Goal: Transaction & Acquisition: Download file/media

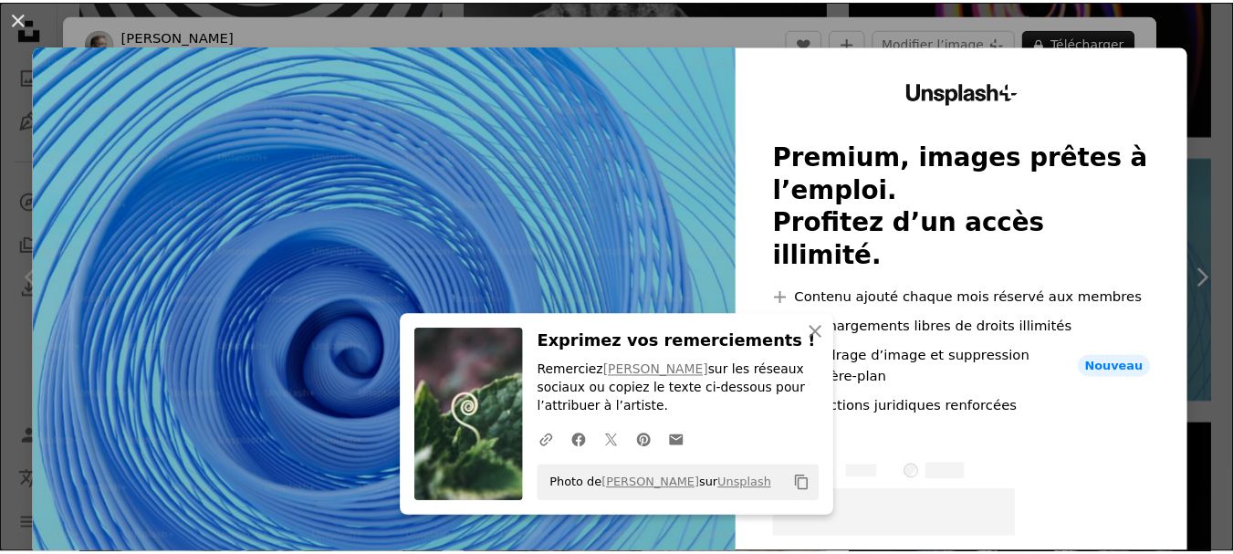
scroll to position [91, 0]
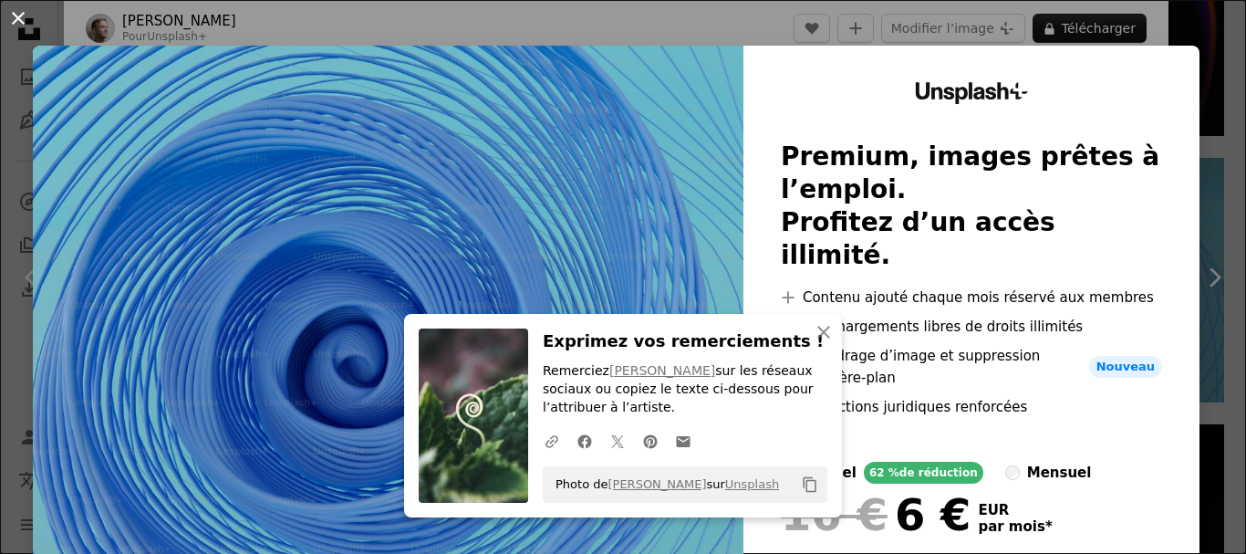
click at [19, 16] on button "An X shape" at bounding box center [18, 18] width 22 height 22
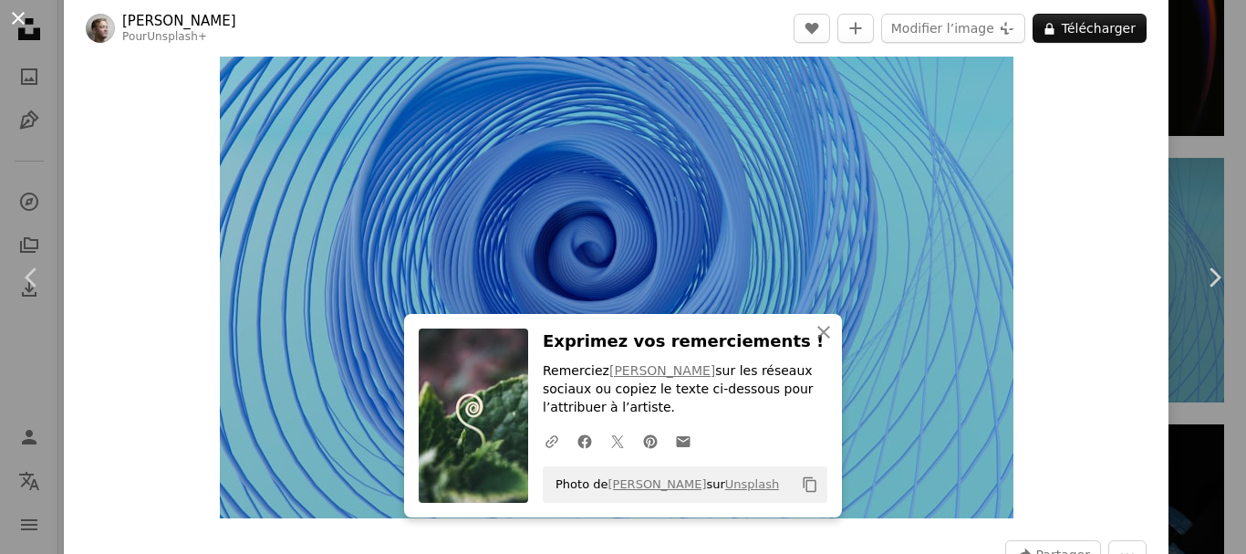
click at [17, 15] on button "An X shape" at bounding box center [18, 18] width 22 height 22
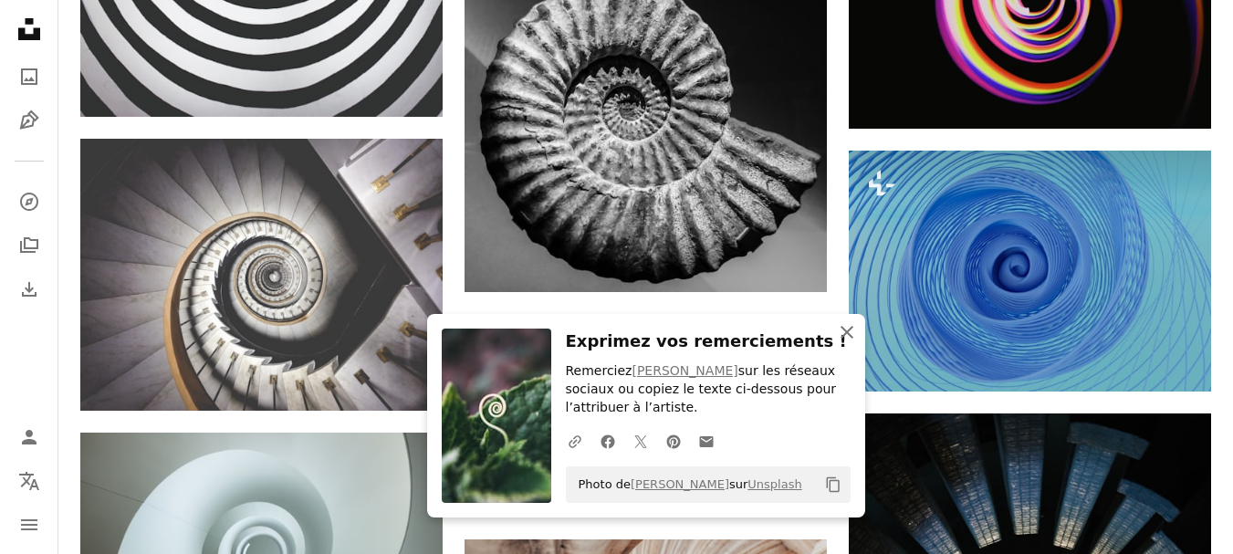
click at [848, 331] on icon "button" at bounding box center [846, 332] width 13 height 13
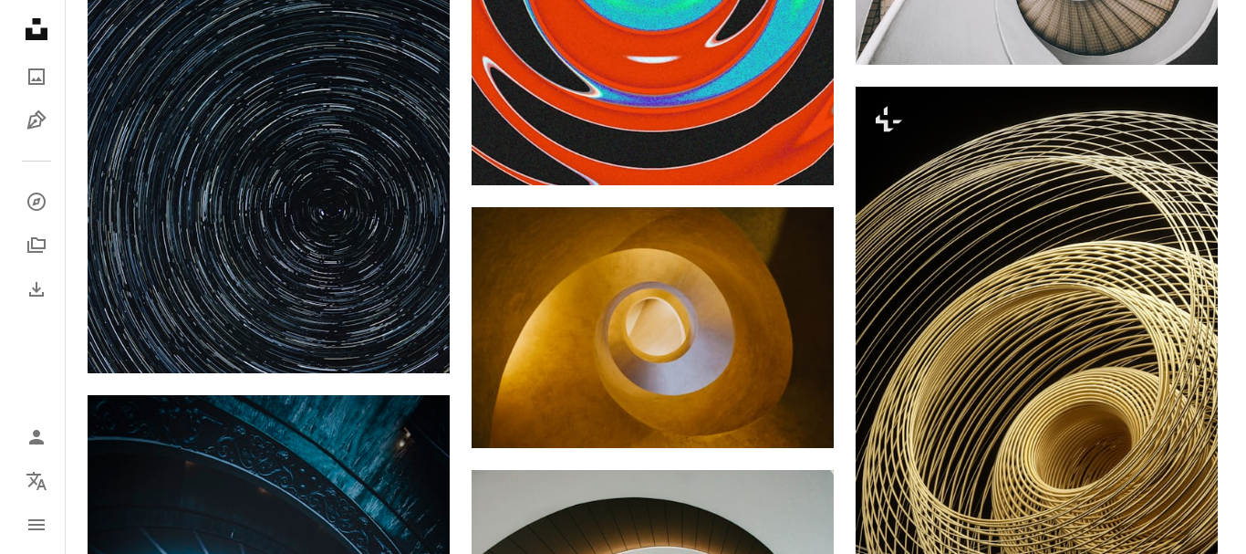
scroll to position [2098, 0]
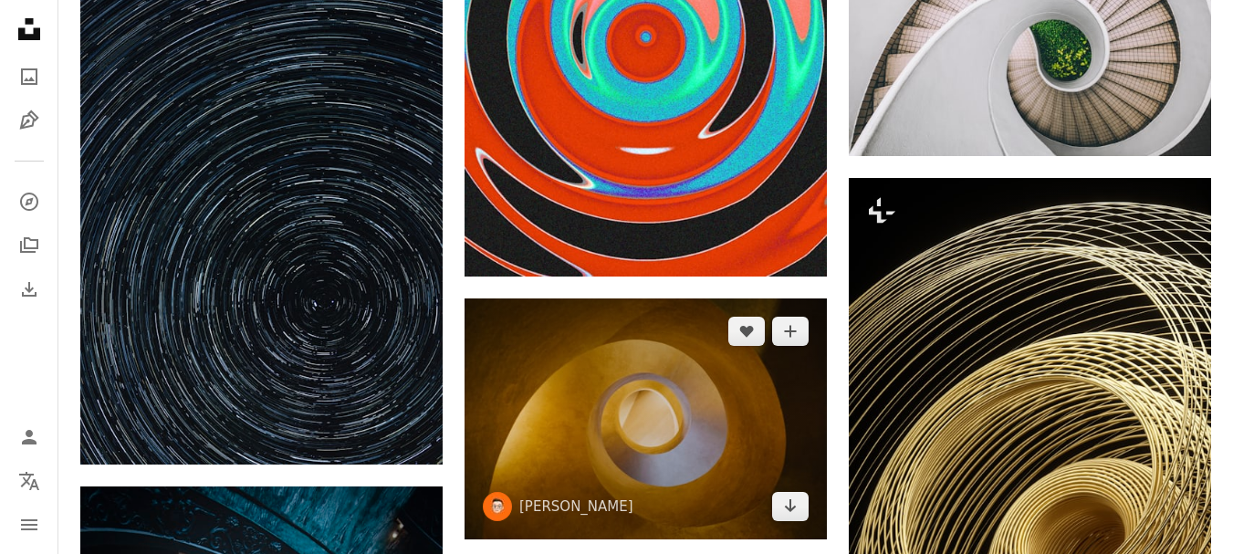
click at [692, 446] on img at bounding box center [645, 418] width 362 height 241
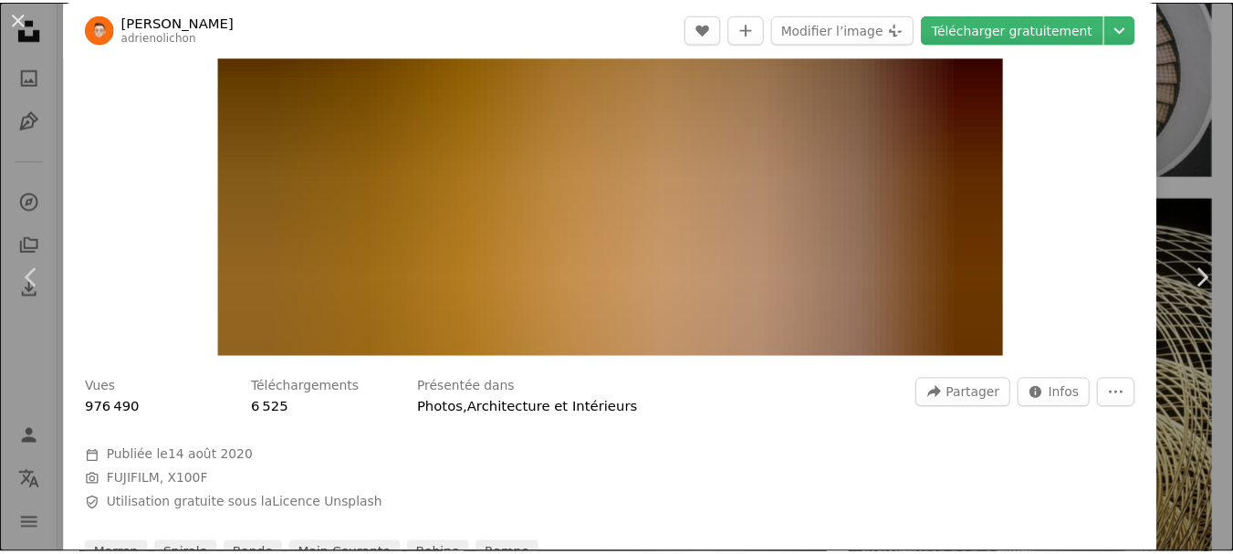
scroll to position [182, 0]
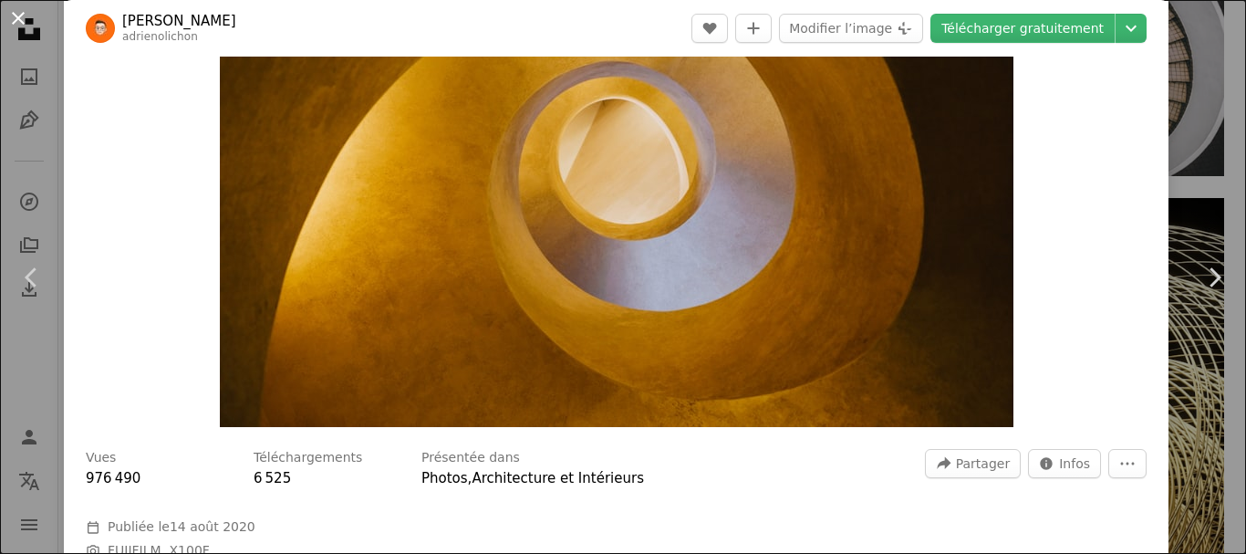
click at [7, 16] on button "An X shape" at bounding box center [18, 18] width 22 height 22
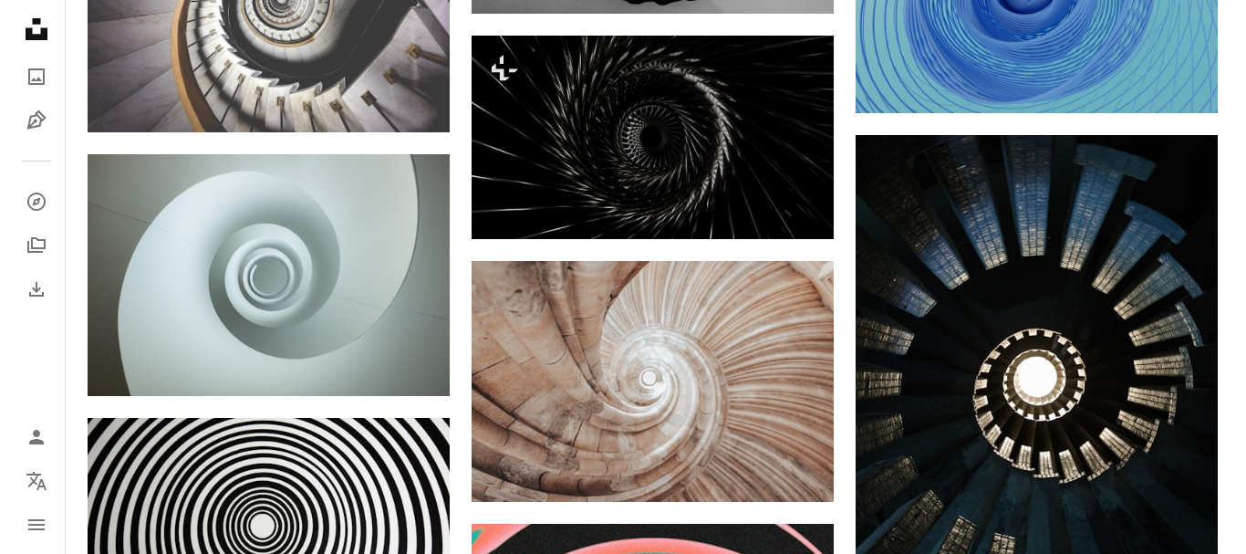
scroll to position [1460, 0]
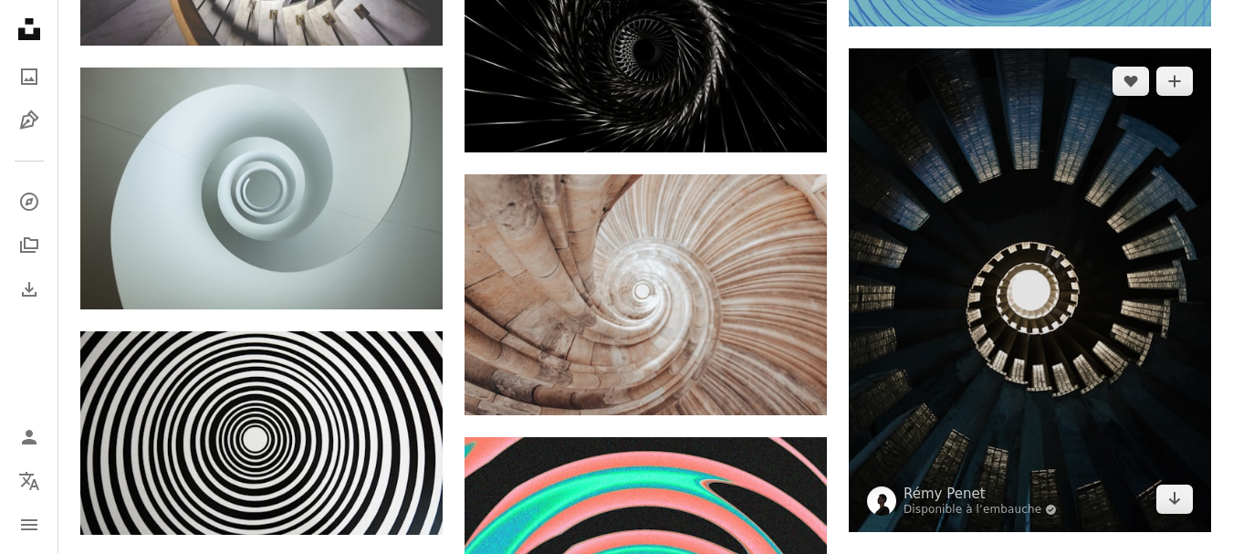
click at [1123, 359] on img at bounding box center [1030, 290] width 362 height 484
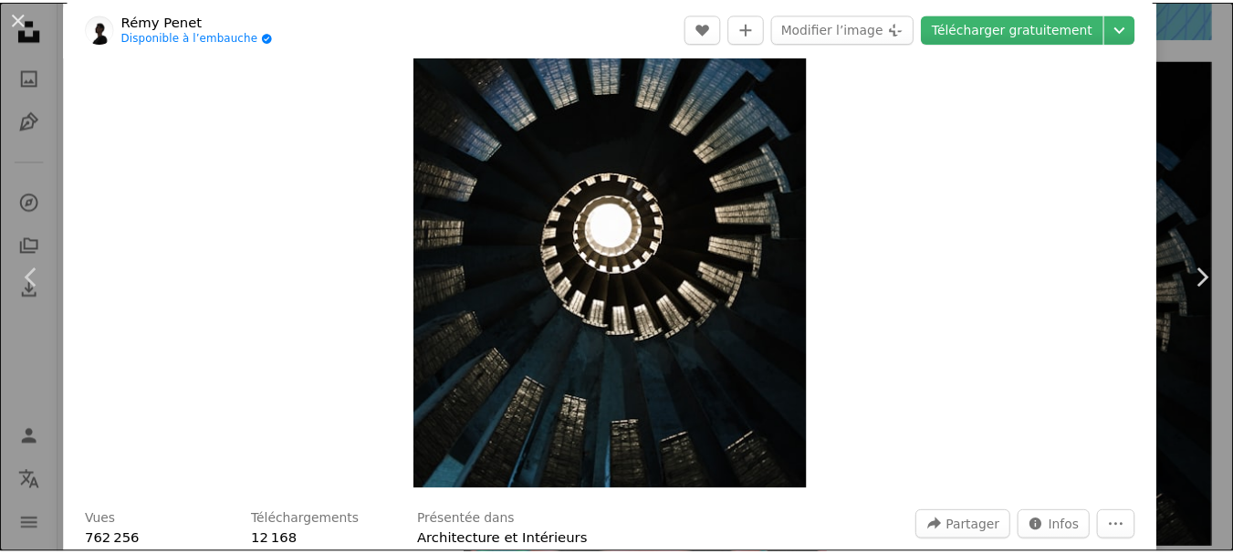
scroll to position [182, 0]
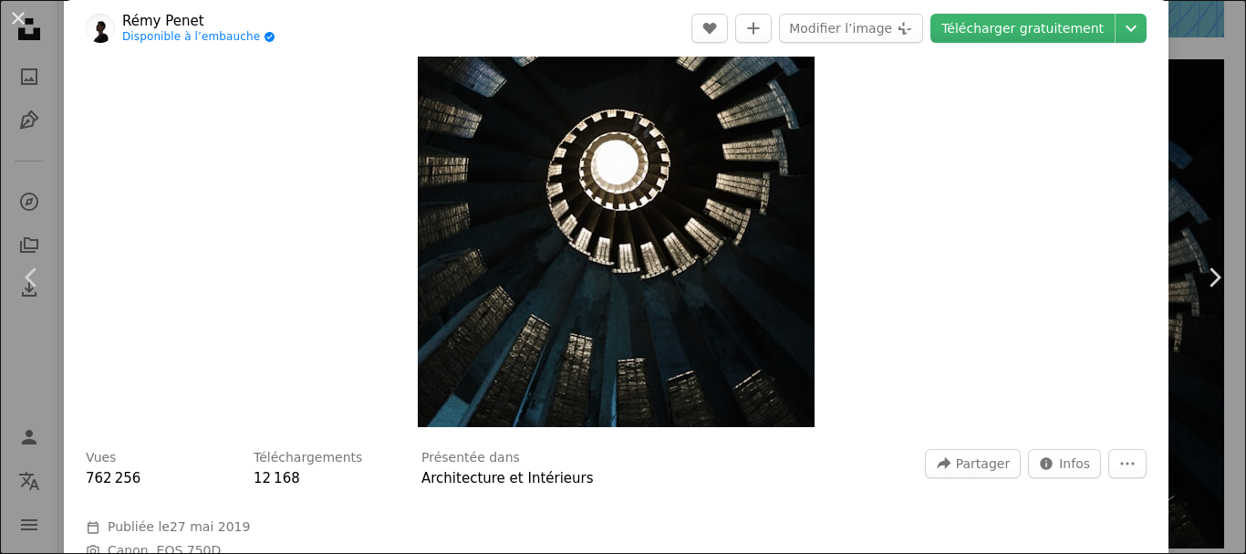
click at [1185, 83] on div "An X shape Chevron left Chevron right Rémy Penet Disponible à l’embauche A chec…" at bounding box center [623, 277] width 1246 height 554
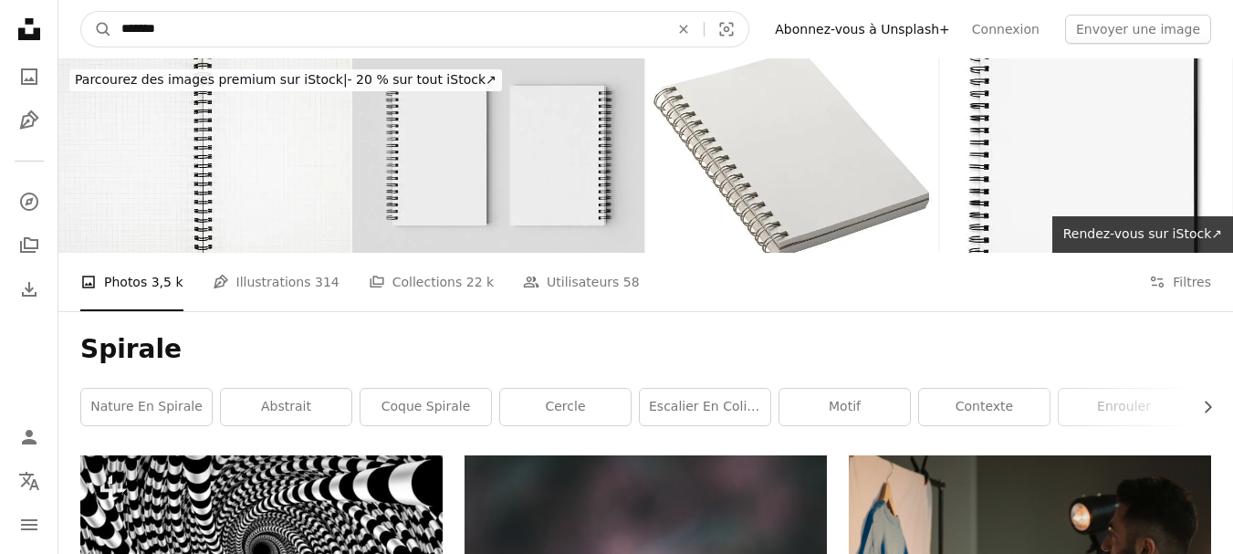
drag, startPoint x: 210, startPoint y: 25, endPoint x: 57, endPoint y: 23, distance: 153.3
type input "*****"
click at [81, 12] on button "A magnifying glass" at bounding box center [96, 29] width 31 height 35
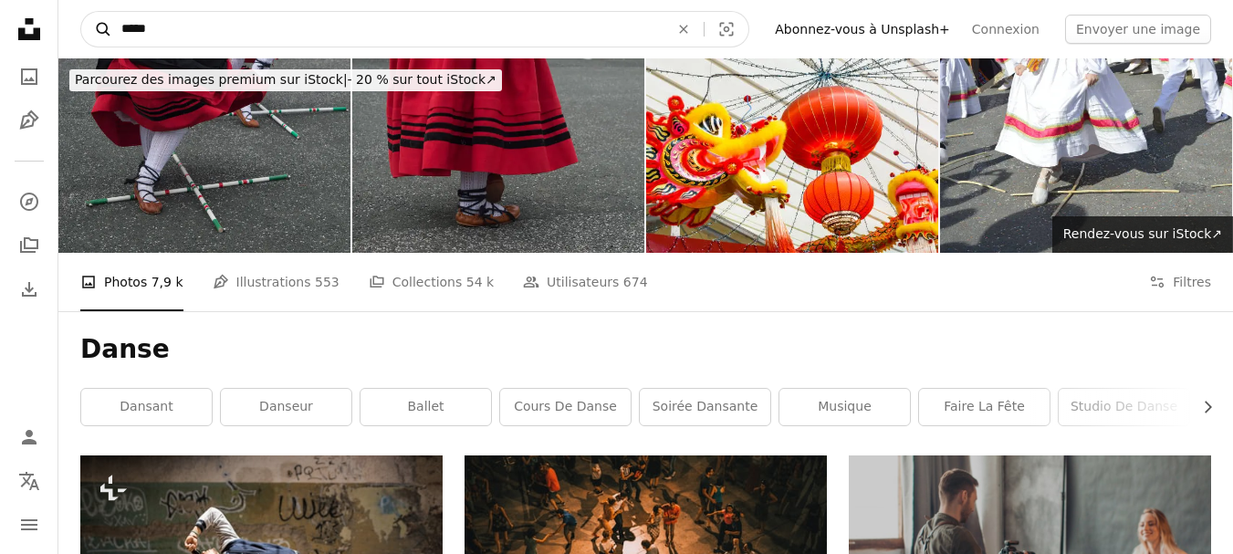
drag, startPoint x: 189, startPoint y: 36, endPoint x: 99, endPoint y: 36, distance: 89.4
click at [99, 36] on form "A magnifying glass ***** An X shape Visual search" at bounding box center [414, 29] width 669 height 36
type input "**********"
click button "A magnifying glass" at bounding box center [96, 29] width 31 height 35
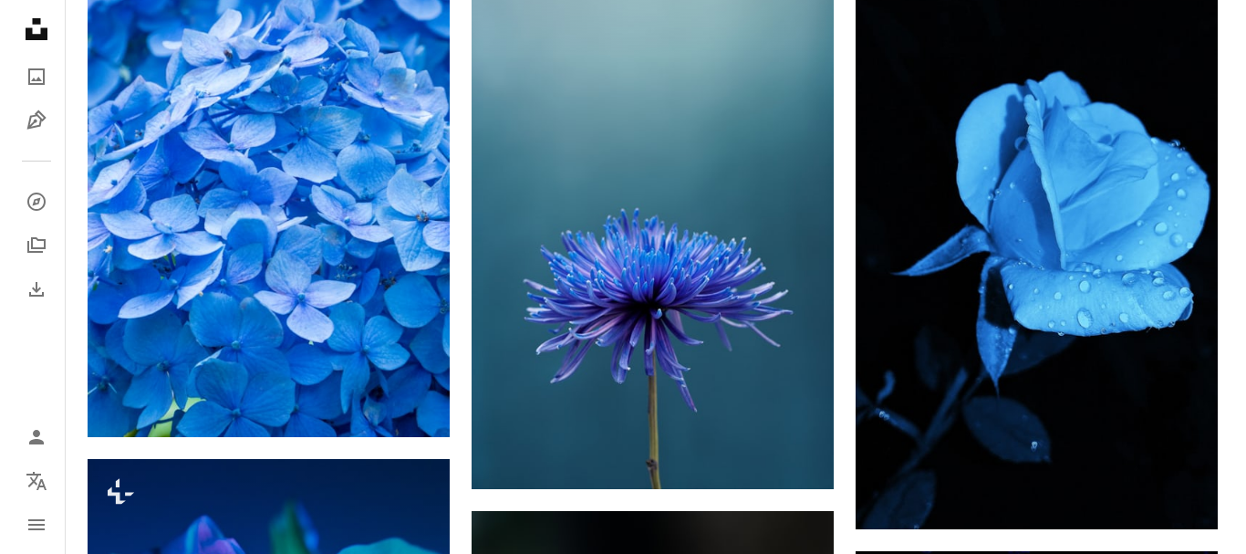
scroll to position [1095, 0]
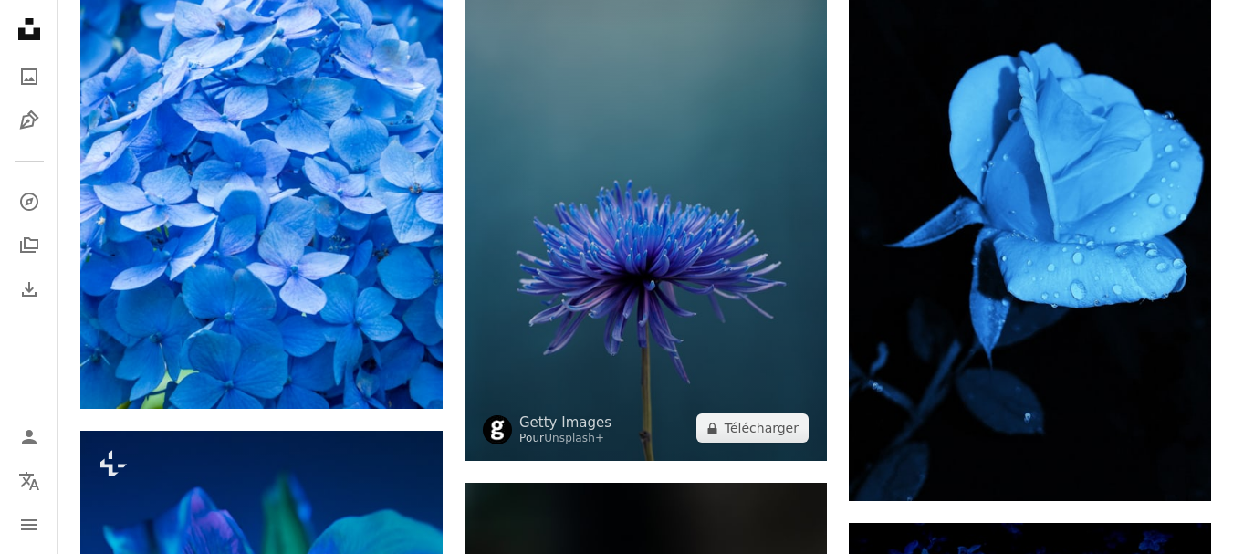
click at [711, 215] on img at bounding box center [645, 190] width 362 height 544
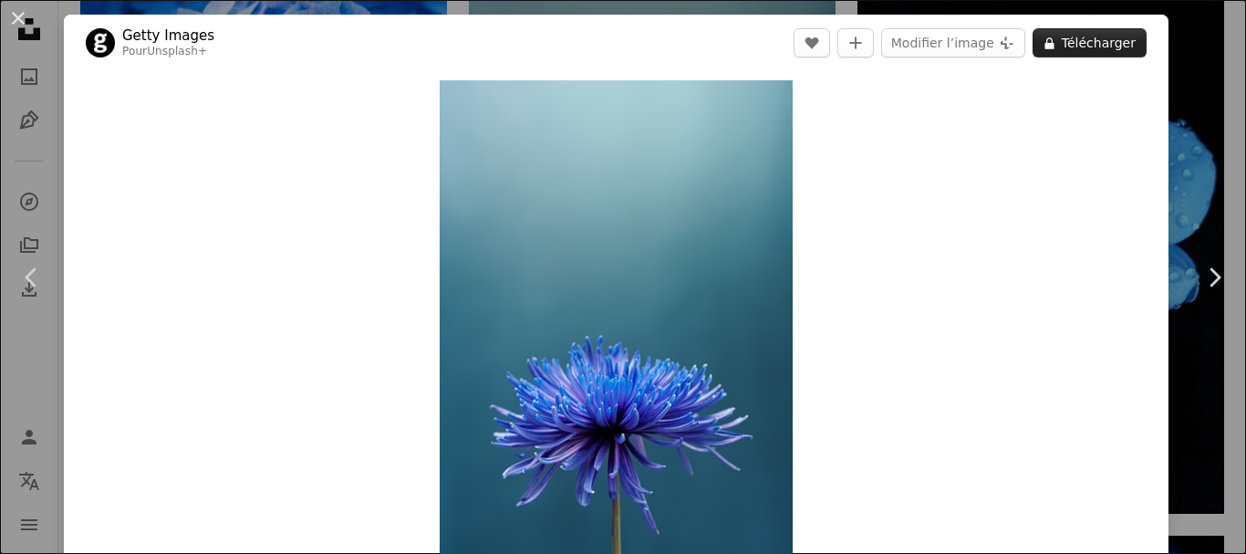
click at [1058, 43] on button "A lock Télécharger" at bounding box center [1090, 42] width 114 height 29
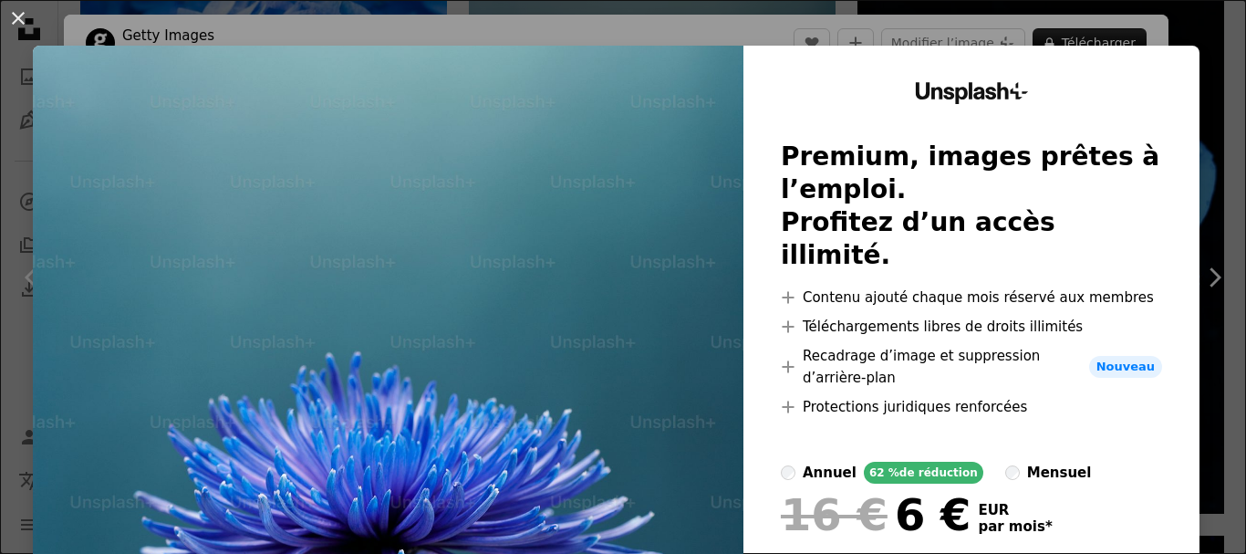
click at [26, 17] on button "An X shape" at bounding box center [18, 18] width 22 height 22
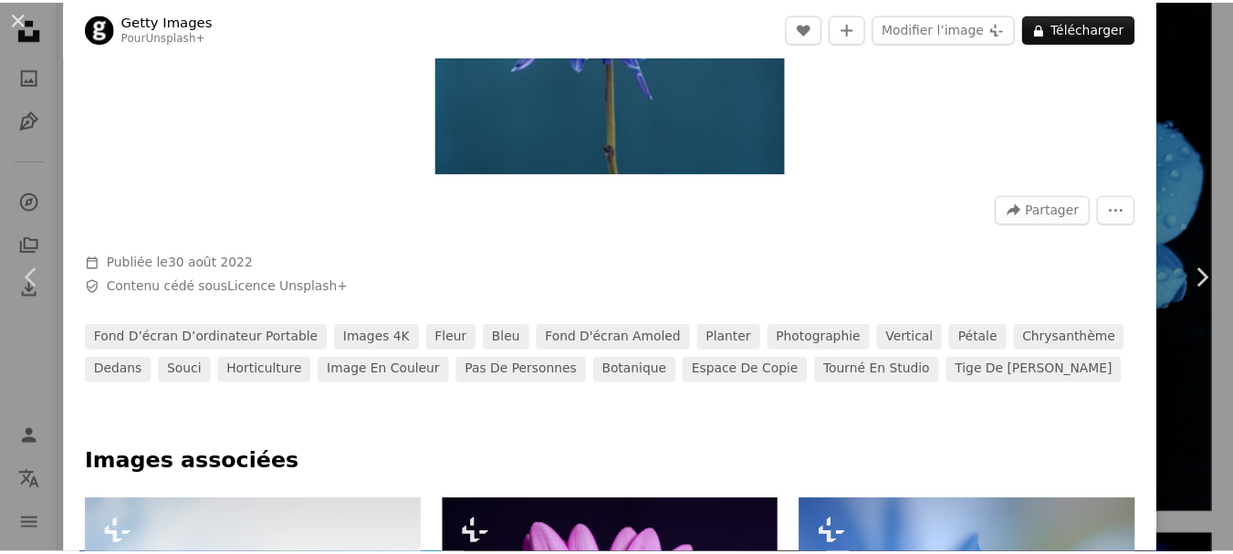
scroll to position [456, 0]
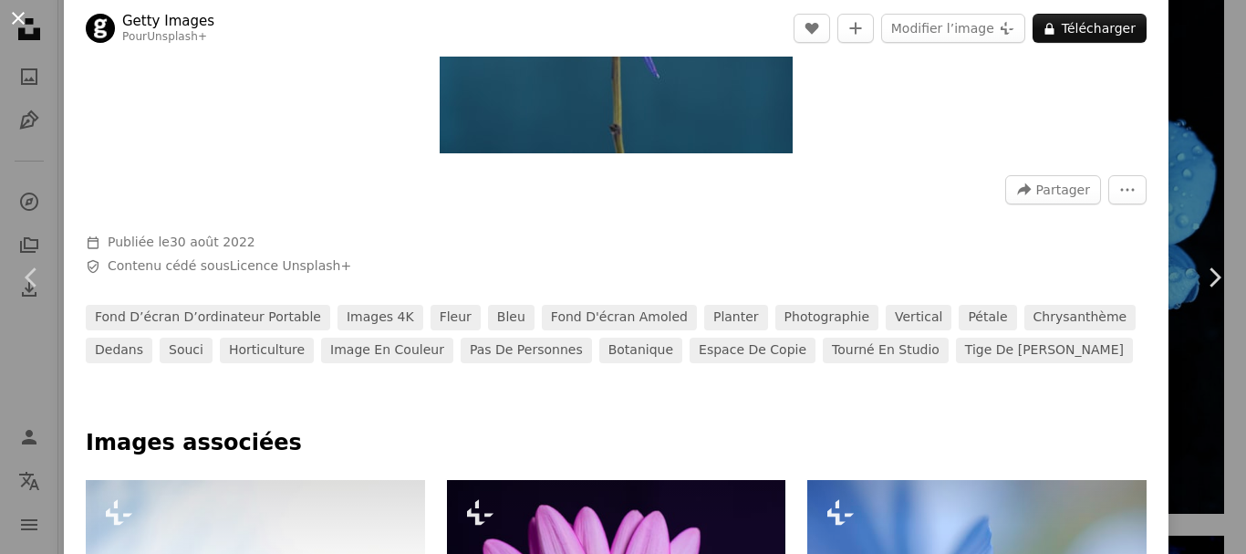
click at [11, 22] on button "An X shape" at bounding box center [18, 18] width 22 height 22
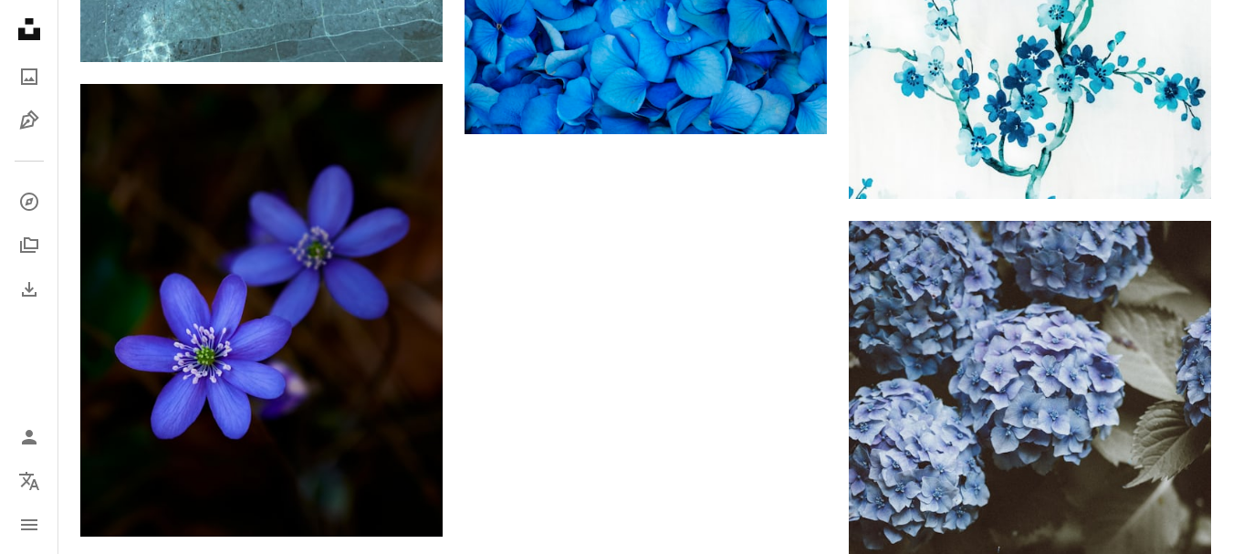
scroll to position [3285, 0]
